Goal: Transaction & Acquisition: Download file/media

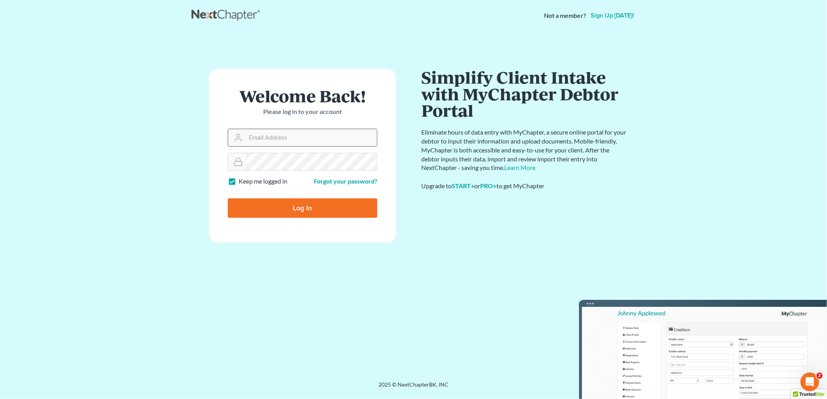
click at [281, 138] on input "Email Address" at bounding box center [311, 137] width 131 height 17
type input "[EMAIL_ADDRESS][DOMAIN_NAME]"
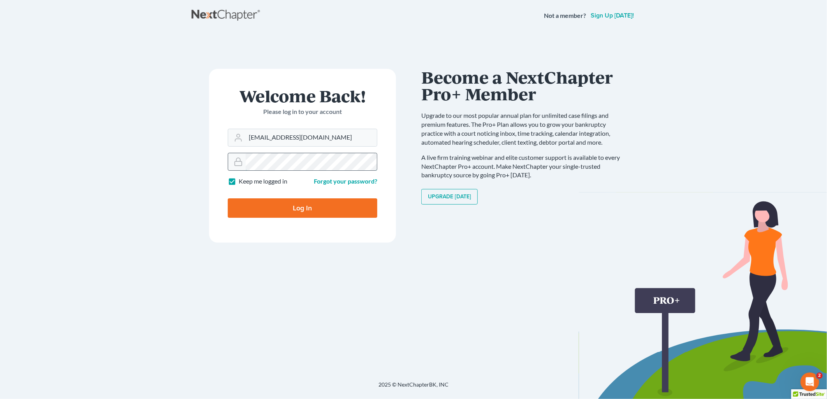
click at [228, 199] on input "Log In" at bounding box center [303, 208] width 150 height 19
type input "Thinking..."
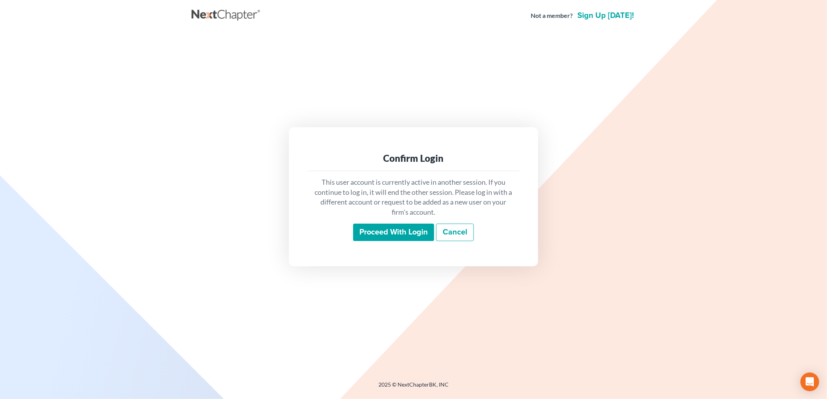
click at [409, 235] on input "Proceed with login" at bounding box center [393, 233] width 81 height 18
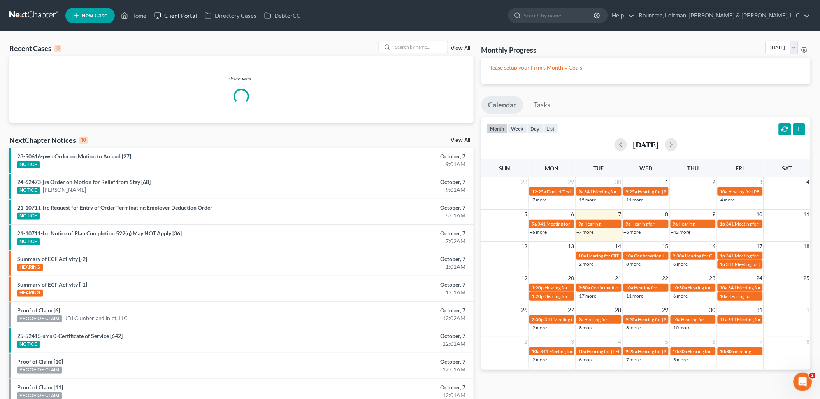
click at [173, 16] on link "Client Portal" at bounding box center [175, 16] width 51 height 14
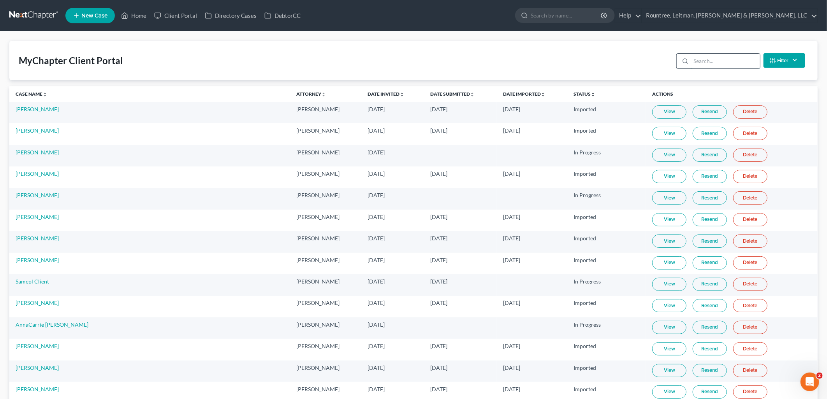
click at [726, 60] on input "search" at bounding box center [725, 61] width 69 height 15
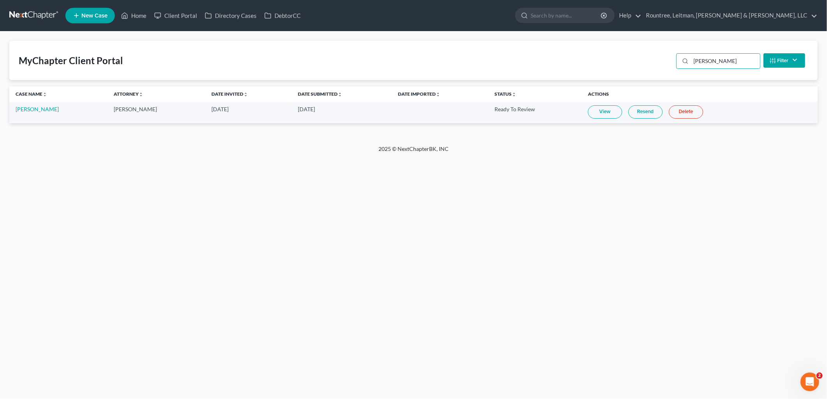
click at [606, 114] on link "View" at bounding box center [605, 112] width 34 height 13
click at [701, 59] on input "[PERSON_NAME]" at bounding box center [725, 61] width 69 height 15
click at [699, 60] on input "[PERSON_NAME]" at bounding box center [725, 61] width 69 height 15
type input "[PERSON_NAME]"
click at [43, 111] on link "[PERSON_NAME]" at bounding box center [37, 109] width 43 height 7
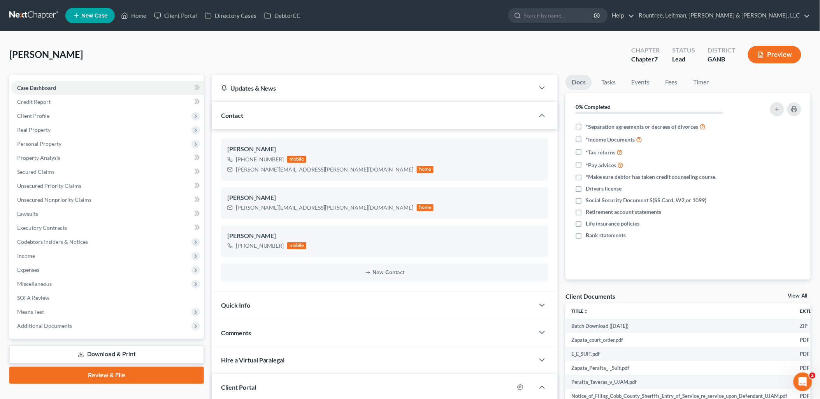
click at [83, 352] on icon at bounding box center [81, 355] width 6 height 6
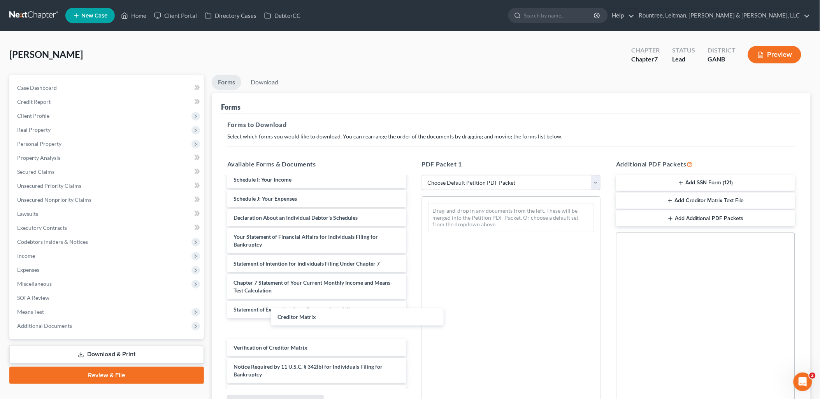
scroll to position [341, 0]
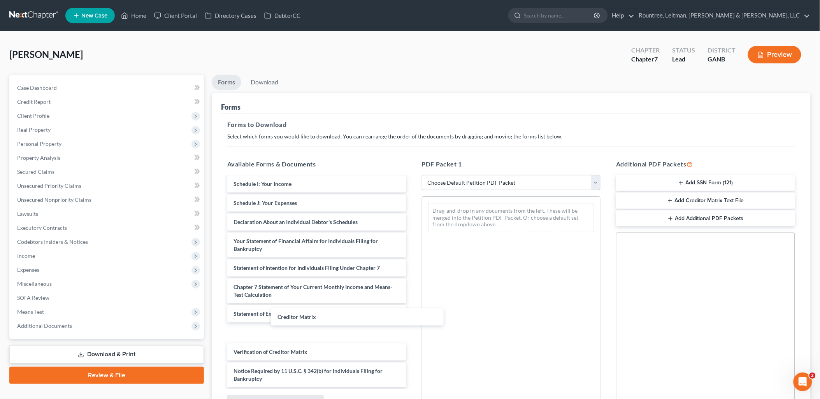
drag, startPoint x: 285, startPoint y: 329, endPoint x: 516, endPoint y: 256, distance: 242.2
click at [413, 255] on div "Creditor Matrix Zapata_court_order.pdf E_E_SUIT.pdf Zapata_Peralta_-_Suit.pdf P…" at bounding box center [317, 121] width 192 height 571
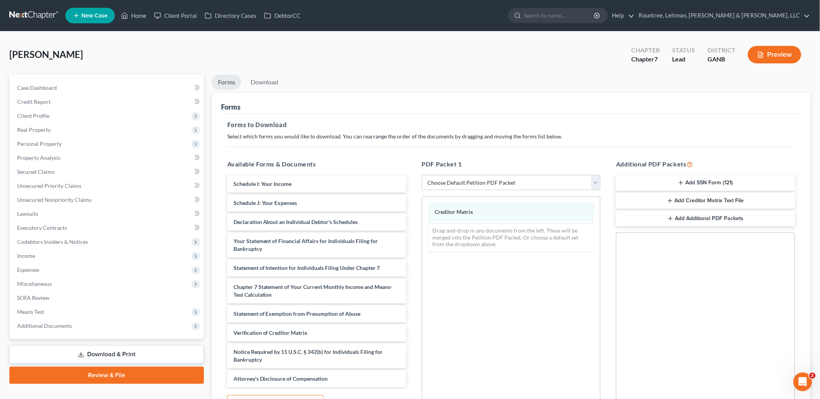
scroll to position [81, 0]
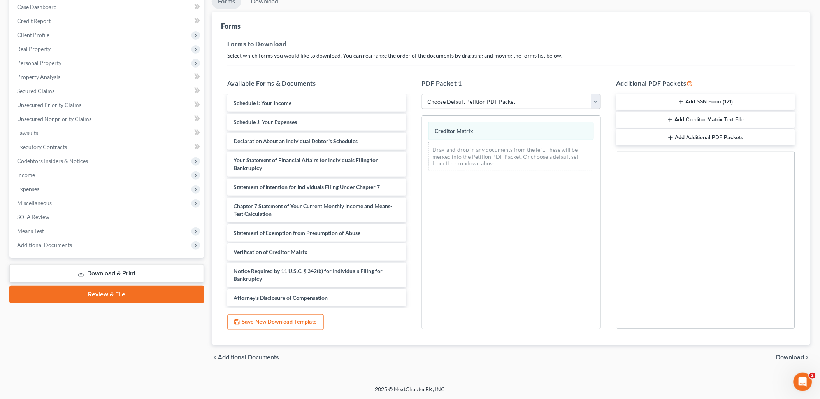
click at [793, 355] on span "Download" at bounding box center [791, 358] width 28 height 6
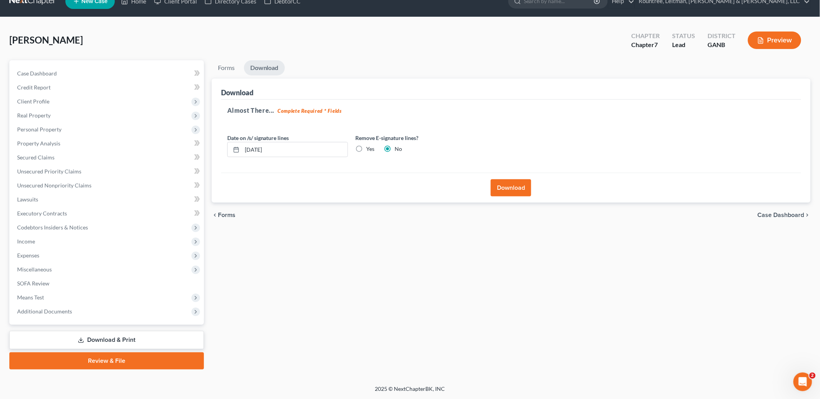
scroll to position [13, 0]
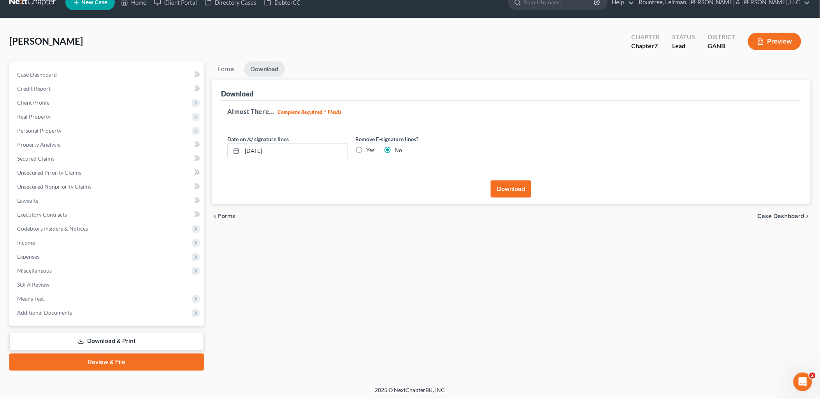
click at [507, 181] on button "Download" at bounding box center [511, 189] width 40 height 17
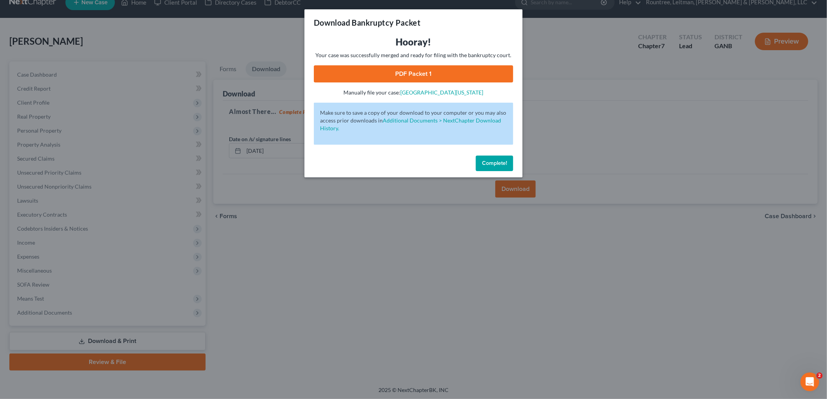
click at [406, 81] on link "PDF Packet 1" at bounding box center [413, 73] width 199 height 17
click at [589, 62] on div "Download Bankruptcy Packet Hooray! Your case was successfully merged and ready …" at bounding box center [413, 199] width 827 height 399
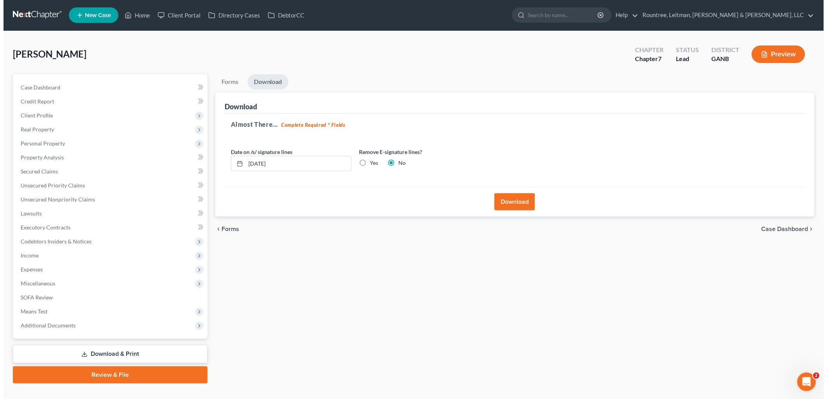
scroll to position [0, 0]
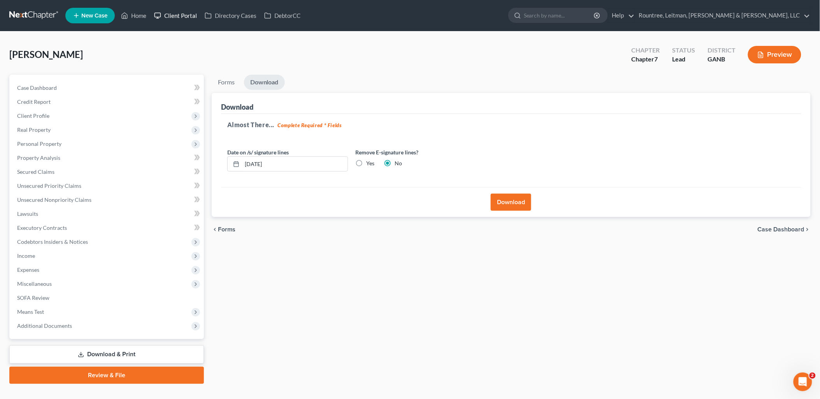
click at [181, 16] on link "Client Portal" at bounding box center [175, 16] width 51 height 14
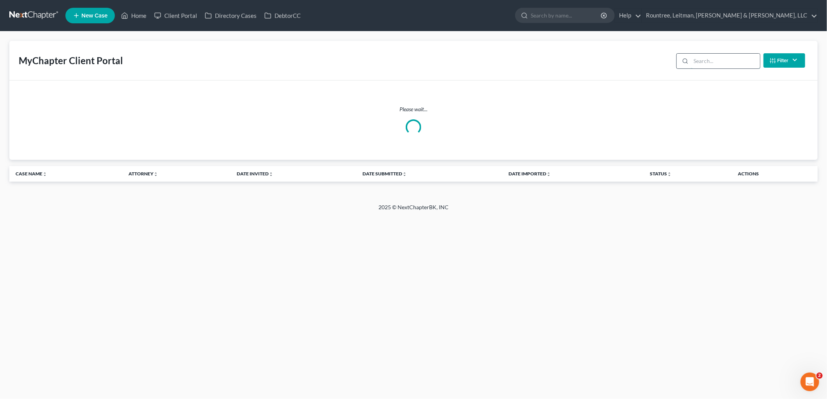
click at [719, 63] on input "search" at bounding box center [725, 61] width 69 height 15
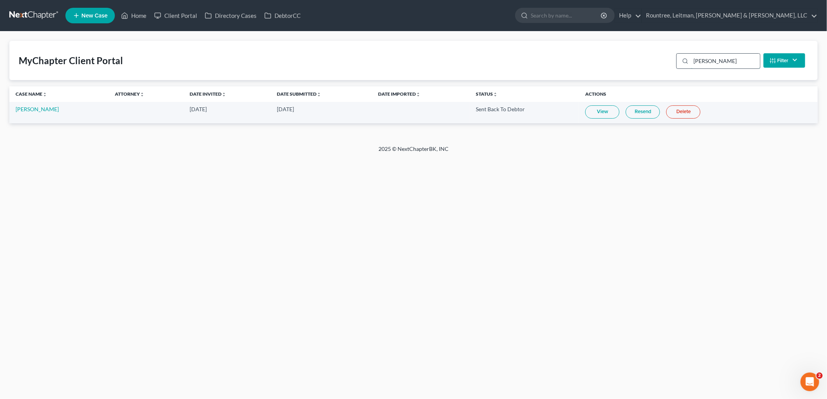
click at [709, 56] on input "[PERSON_NAME]" at bounding box center [725, 61] width 69 height 15
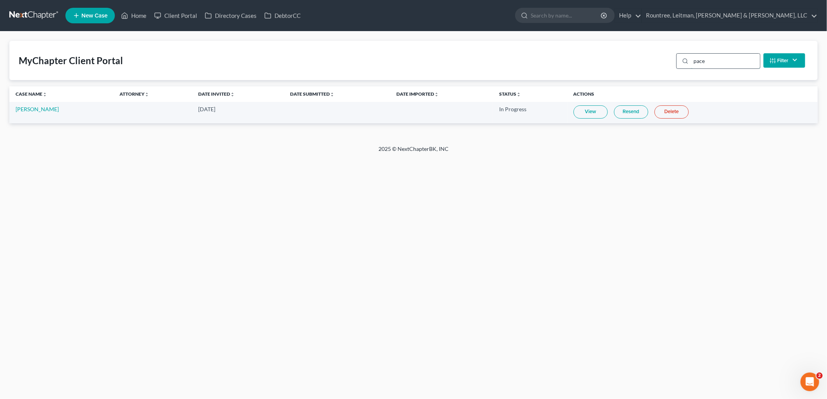
click at [707, 56] on input "pace" at bounding box center [725, 61] width 69 height 15
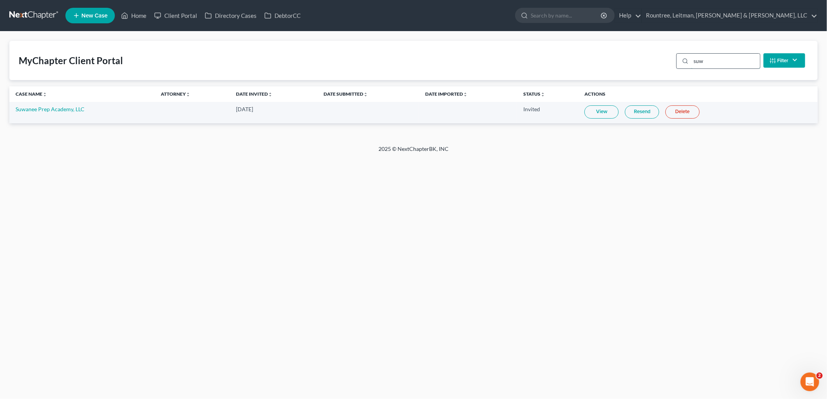
click at [709, 55] on input "suw" at bounding box center [725, 61] width 69 height 15
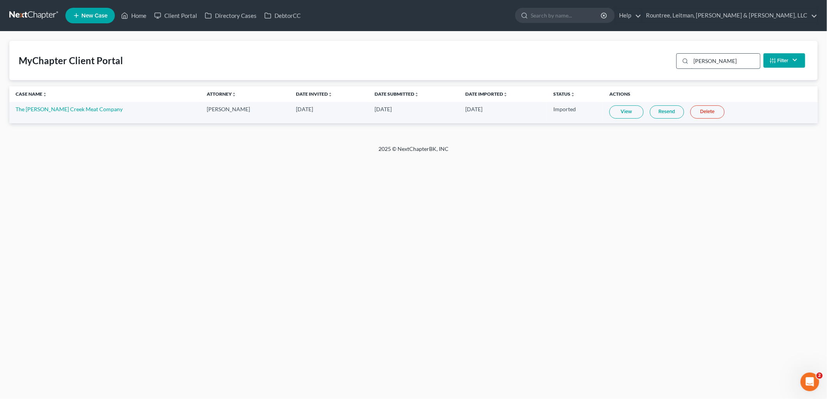
click at [713, 62] on input "[PERSON_NAME]" at bounding box center [725, 61] width 69 height 15
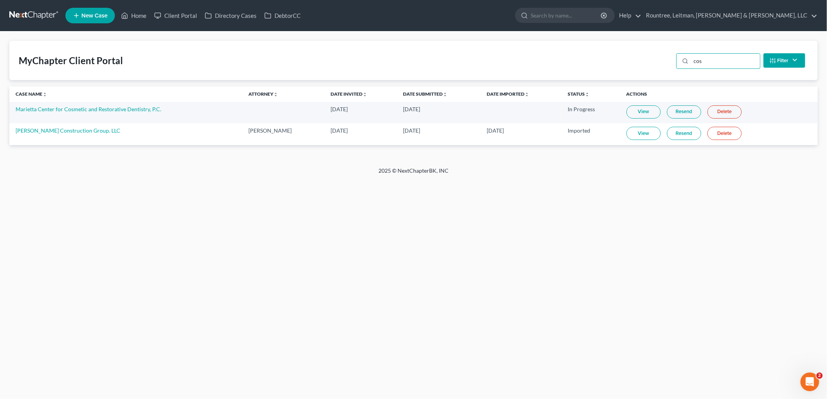
type input "cos"
